Goal: Transaction & Acquisition: Purchase product/service

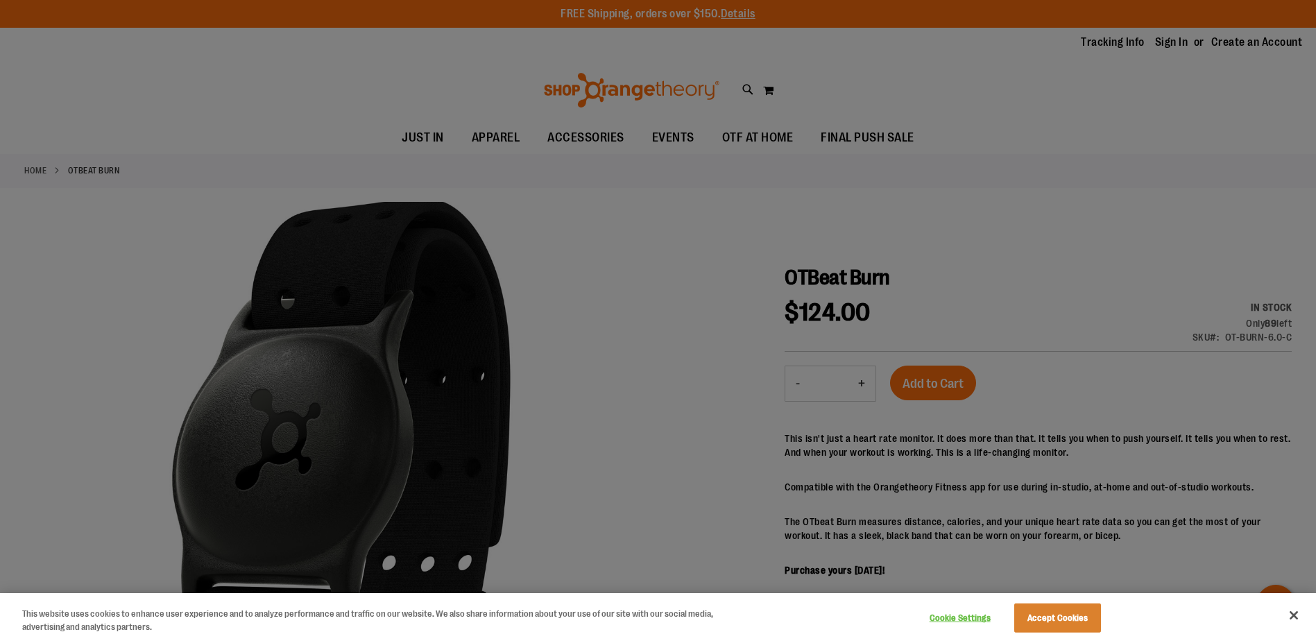
click at [592, 496] on div at bounding box center [658, 320] width 1316 height 641
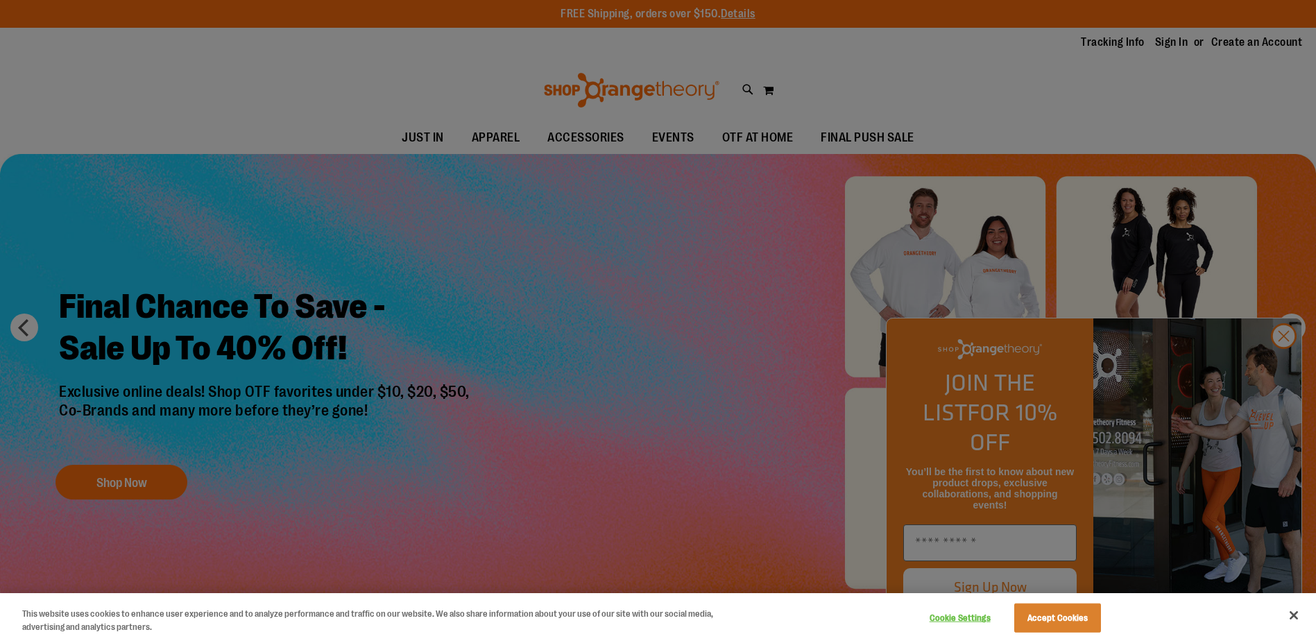
click at [1277, 357] on div at bounding box center [658, 320] width 1316 height 641
click at [1286, 360] on div at bounding box center [658, 320] width 1316 height 641
click at [953, 617] on button "Cookie Settings" at bounding box center [959, 618] width 87 height 28
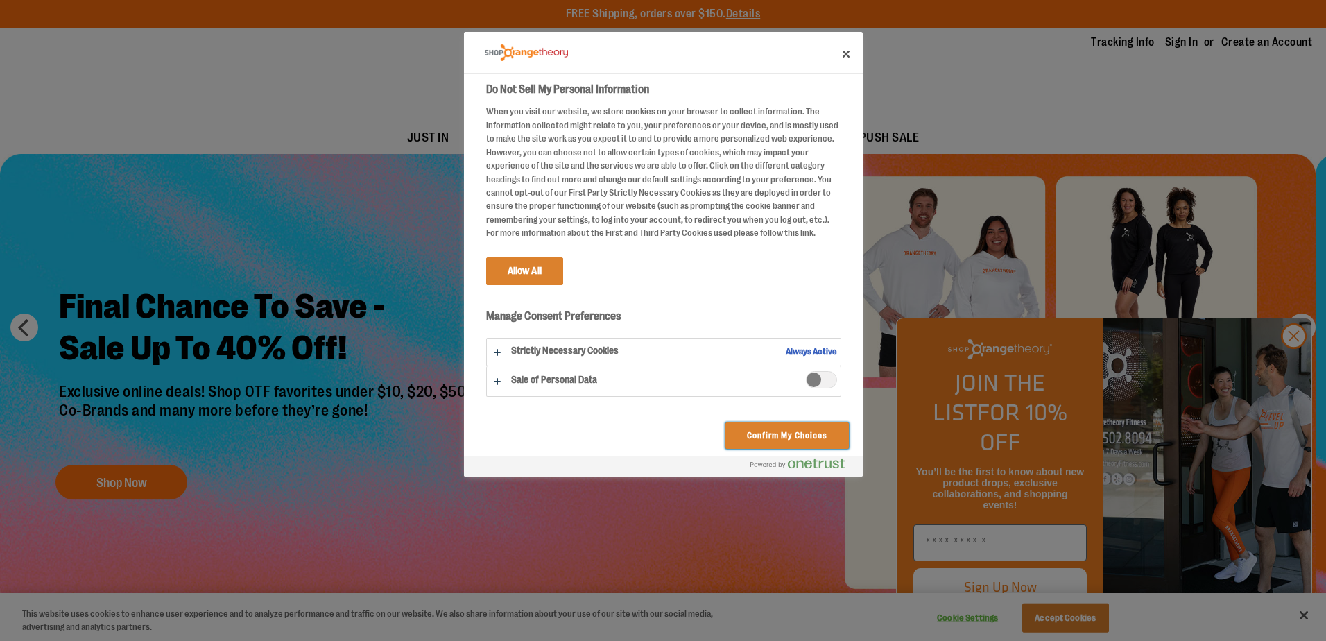
click at [787, 433] on button "Confirm My Choices" at bounding box center [786, 435] width 123 height 26
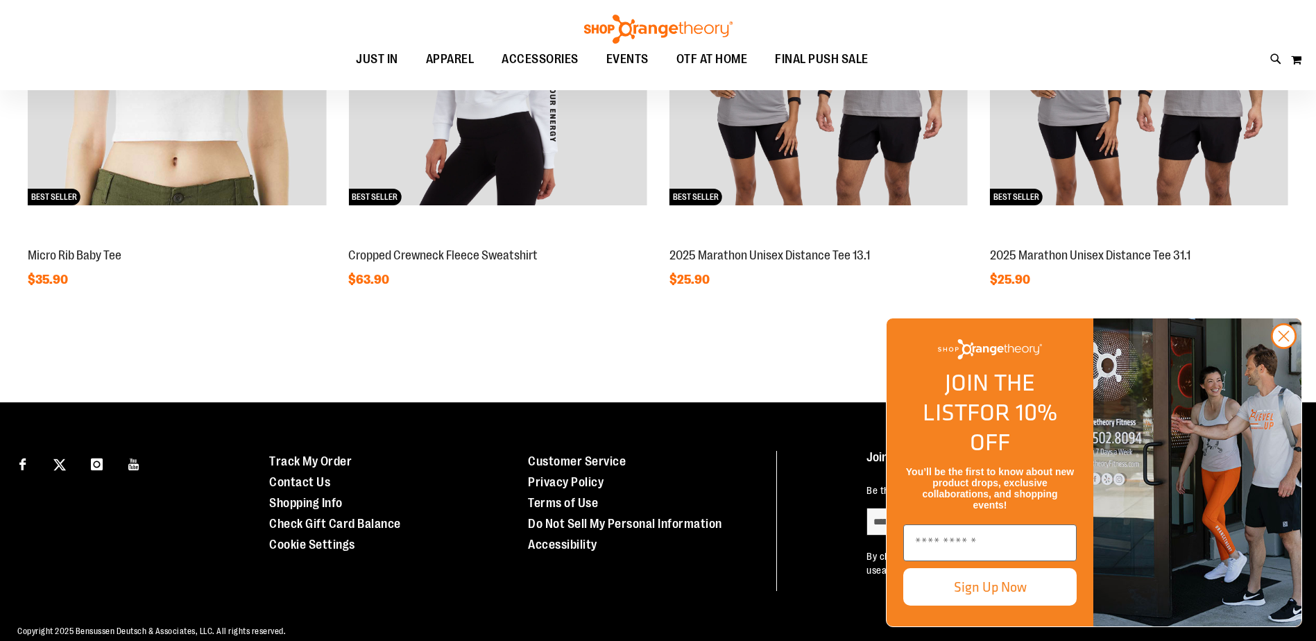
scroll to position [1445, 0]
